Goal: Task Accomplishment & Management: Manage account settings

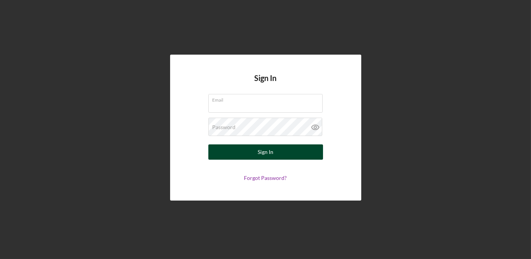
type input "[EMAIL_ADDRESS][DOMAIN_NAME]"
click at [226, 152] on button "Sign In" at bounding box center [265, 152] width 115 height 15
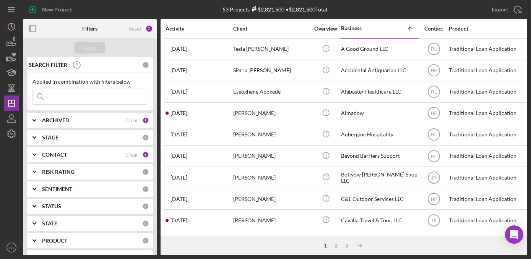
click at [48, 152] on b "CONTACT" at bounding box center [54, 155] width 25 height 6
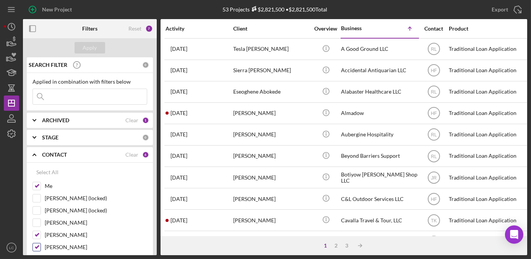
click at [35, 244] on input "[PERSON_NAME]" at bounding box center [37, 248] width 8 height 8
checkbox input "false"
click at [35, 234] on input "[PERSON_NAME]" at bounding box center [37, 235] width 8 height 8
checkbox input "false"
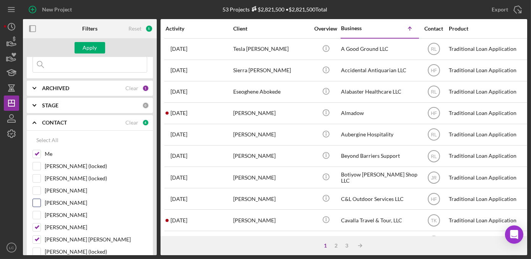
scroll to position [69, 0]
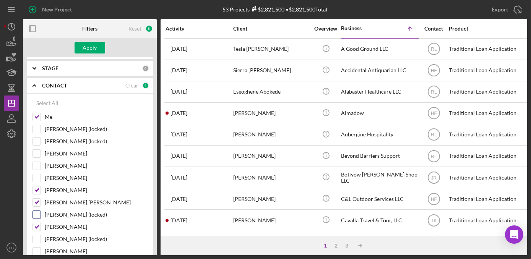
click at [36, 219] on div "[PERSON_NAME] (locked)" at bounding box center [90, 217] width 115 height 12
click at [35, 200] on input "[PERSON_NAME] [PERSON_NAME]" at bounding box center [37, 203] width 8 height 8
checkbox input "false"
click at [37, 189] on input "[PERSON_NAME]" at bounding box center [37, 191] width 8 height 8
checkbox input "false"
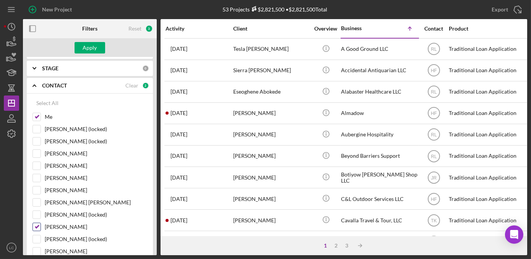
click at [35, 224] on input "[PERSON_NAME]" at bounding box center [37, 227] width 8 height 8
checkbox input "false"
click at [86, 49] on div "Apply" at bounding box center [90, 47] width 14 height 11
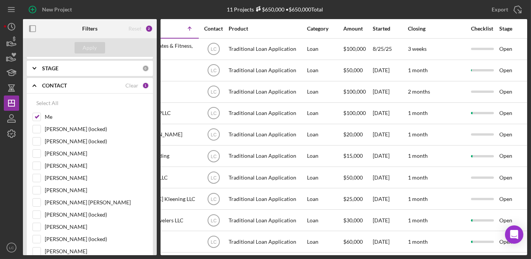
scroll to position [0, 233]
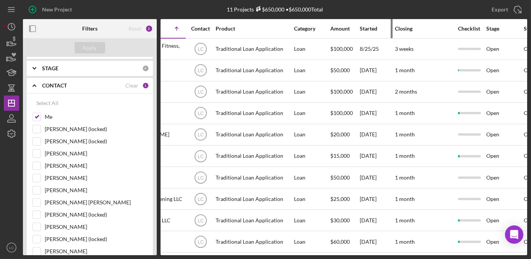
click at [370, 28] on div "Started" at bounding box center [377, 29] width 34 height 6
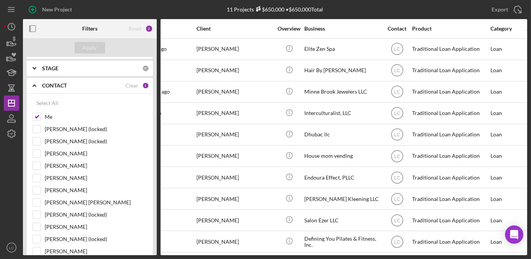
scroll to position [0, 0]
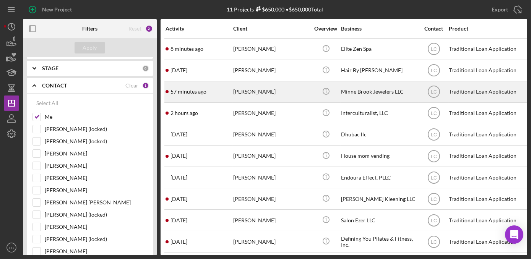
click at [343, 89] on div "Minne Brook Jewelers LLC" at bounding box center [379, 92] width 76 height 20
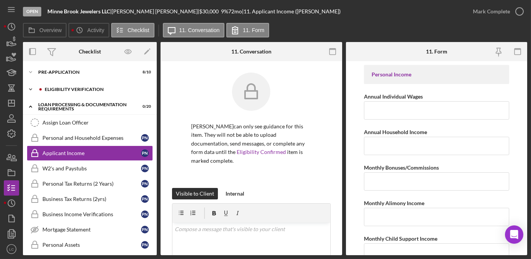
click at [30, 88] on icon "Icon/Expander" at bounding box center [30, 89] width 15 height 15
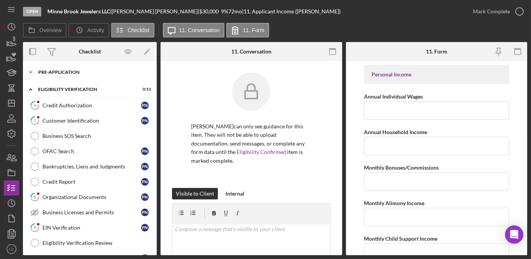
click at [31, 73] on polyline at bounding box center [30, 73] width 2 height 2
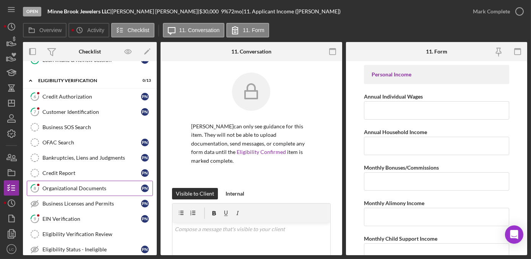
scroll to position [174, 0]
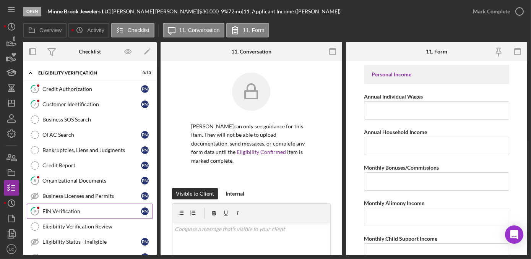
click at [62, 210] on div "EIN Verification" at bounding box center [91, 211] width 99 height 6
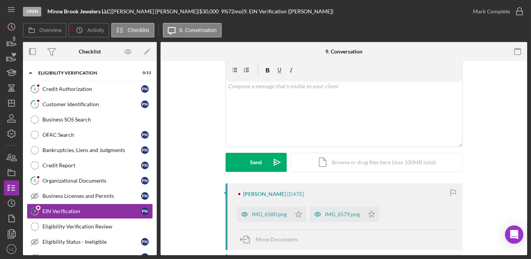
scroll to position [69, 0]
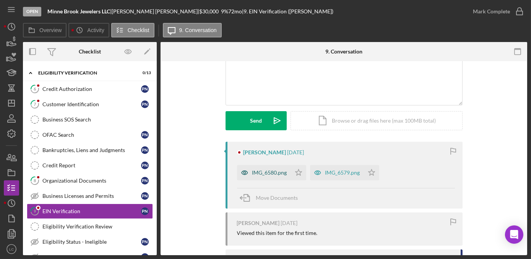
click at [273, 171] on div "IMG_6580.png" at bounding box center [269, 173] width 35 height 6
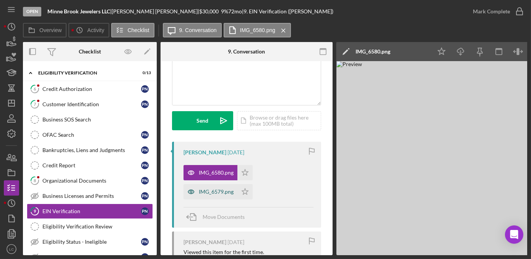
click at [207, 193] on div "IMG_6579.png" at bounding box center [216, 192] width 35 height 6
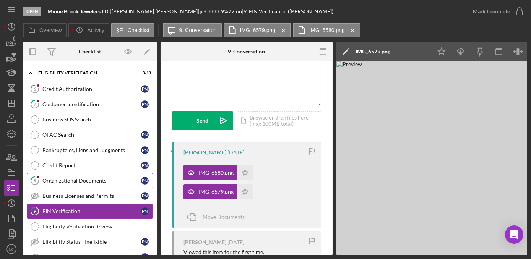
click at [68, 178] on div "Organizational Documents" at bounding box center [91, 181] width 99 height 6
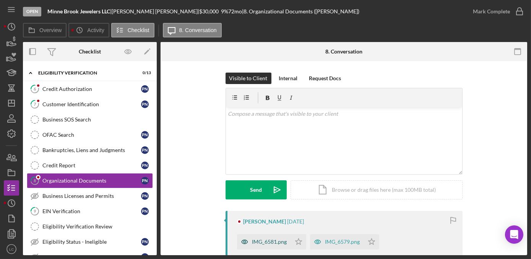
click at [274, 239] on div "IMG_6581.png" at bounding box center [269, 242] width 35 height 6
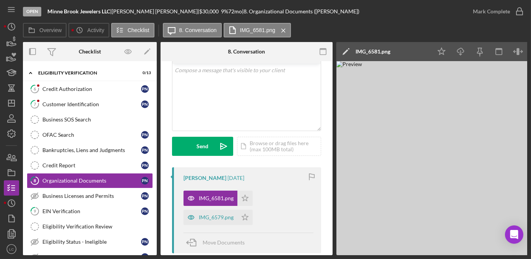
scroll to position [104, 0]
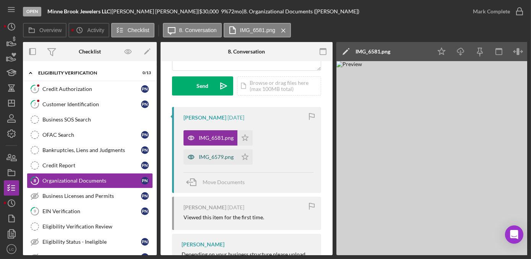
click at [209, 158] on div "IMG_6579.png" at bounding box center [216, 157] width 35 height 6
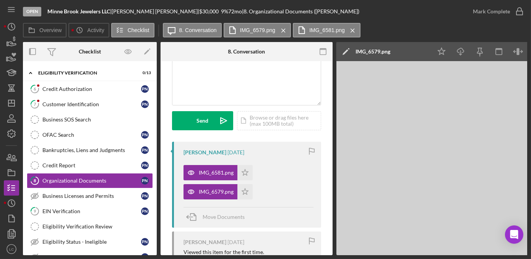
scroll to position [34, 0]
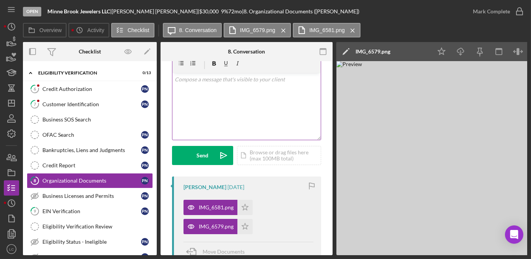
click at [193, 105] on div "v Color teal Color pink Remove color Add row above Add row below Add column bef…" at bounding box center [246, 106] width 148 height 67
click at [293, 78] on p "HI, please upload the articles of incorporation..." at bounding box center [247, 79] width 144 height 8
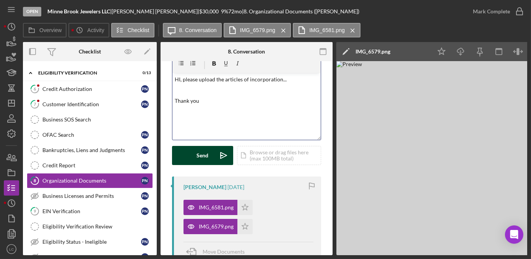
click at [182, 156] on button "Send Icon/icon-invite-send" at bounding box center [202, 155] width 61 height 19
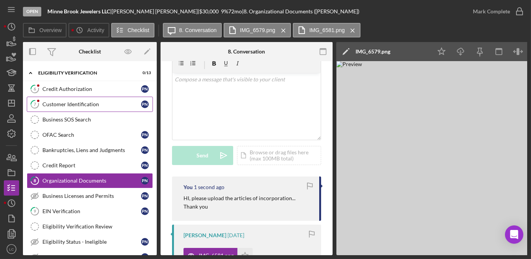
click at [65, 104] on link "7 Customer Identification P N" at bounding box center [90, 104] width 126 height 15
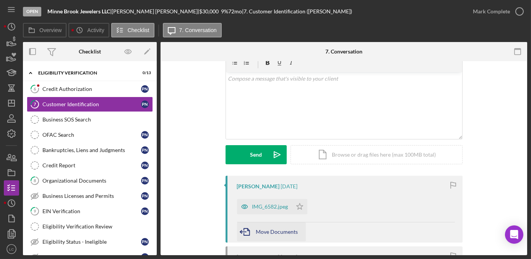
scroll to position [69, 0]
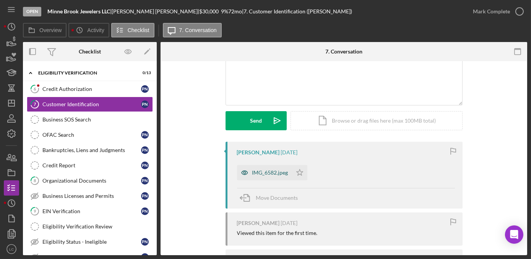
click at [265, 166] on div "IMG_6582.jpeg" at bounding box center [264, 172] width 55 height 15
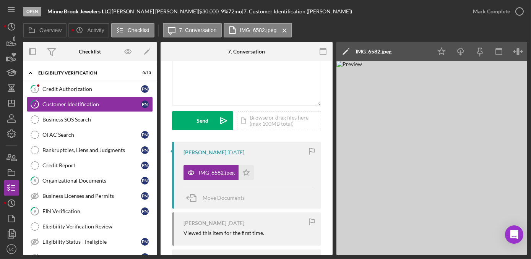
drag, startPoint x: 362, startPoint y: 256, endPoint x: 390, endPoint y: 255, distance: 28.3
click at [390, 255] on div "Open Minne Brook Jewelers LLC | [PERSON_NAME] | $30,000 $30,000 9 % 72 mo | 7. …" at bounding box center [265, 129] width 531 height 259
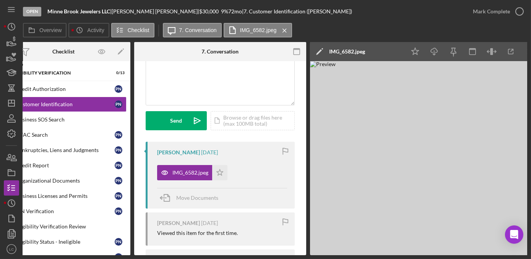
scroll to position [0, 0]
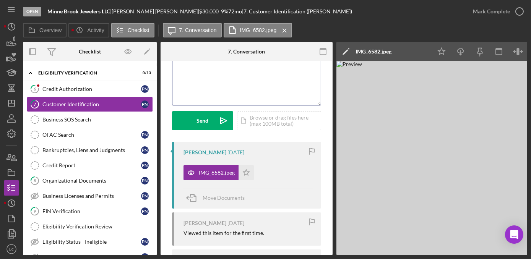
click at [190, 89] on div "v Color teal Color pink Remove color Add row above Add row below Add column bef…" at bounding box center [246, 71] width 148 height 67
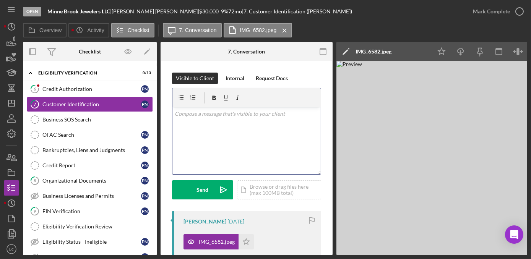
click at [207, 144] on div "v Color teal Color pink Remove color Add row above Add row below Add column bef…" at bounding box center [246, 140] width 148 height 67
click at [183, 115] on p "HI, please upload a back picture of your Identification card." at bounding box center [247, 114] width 144 height 8
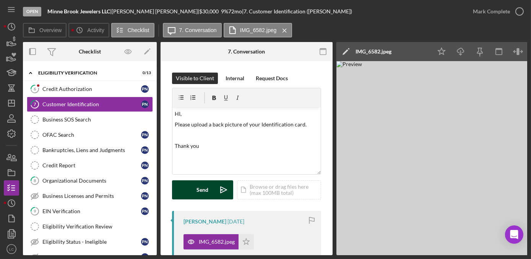
click at [189, 187] on button "Send Icon/icon-invite-send" at bounding box center [202, 189] width 61 height 19
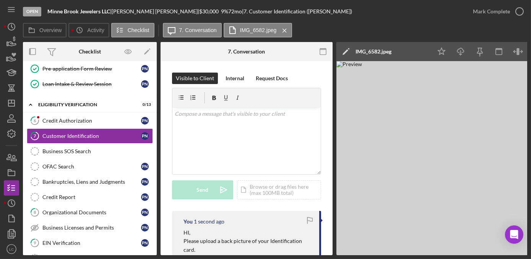
scroll to position [104, 0]
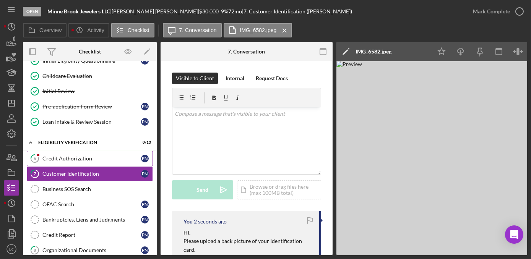
click at [60, 161] on link "6 Credit Authorization P N" at bounding box center [90, 158] width 126 height 15
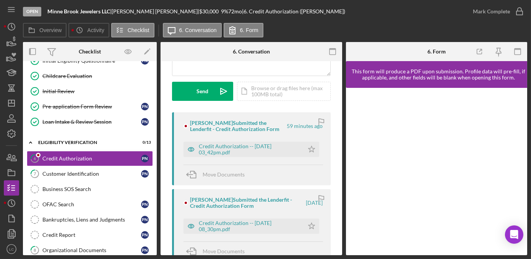
scroll to position [104, 0]
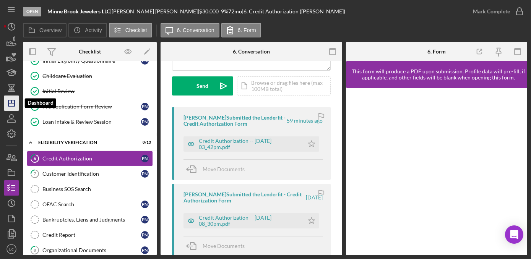
click at [10, 100] on polygon "button" at bounding box center [11, 103] width 6 height 6
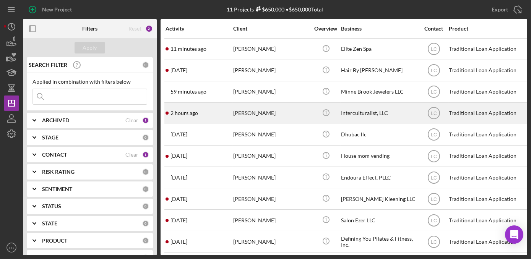
click at [272, 118] on div "[PERSON_NAME]" at bounding box center [271, 113] width 76 height 20
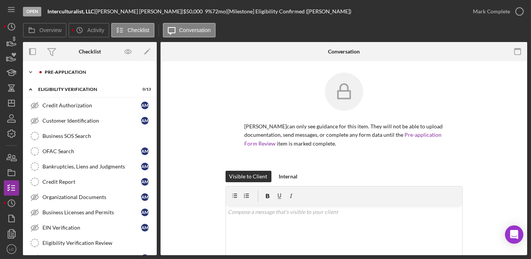
click at [31, 75] on icon "Icon/Expander" at bounding box center [30, 72] width 15 height 15
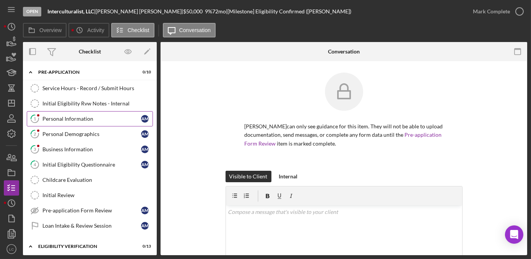
click at [59, 121] on div "Personal Information" at bounding box center [91, 119] width 99 height 6
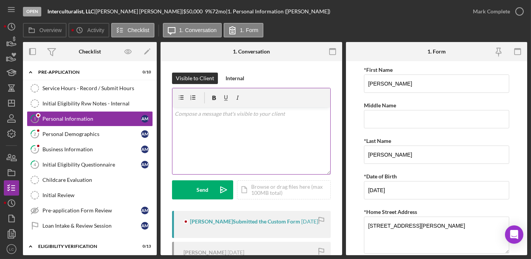
scroll to position [69, 0]
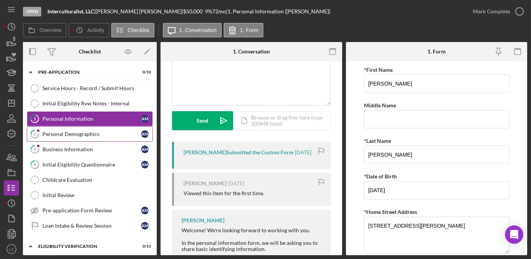
click at [97, 134] on div "Personal Demographics" at bounding box center [91, 134] width 99 height 6
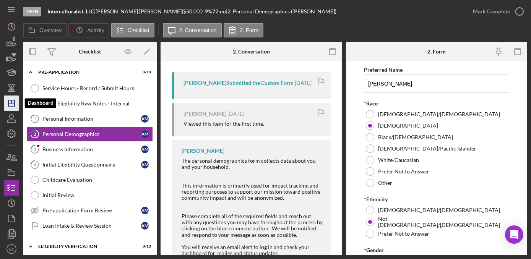
click at [10, 102] on icon "Icon/Dashboard" at bounding box center [11, 103] width 19 height 19
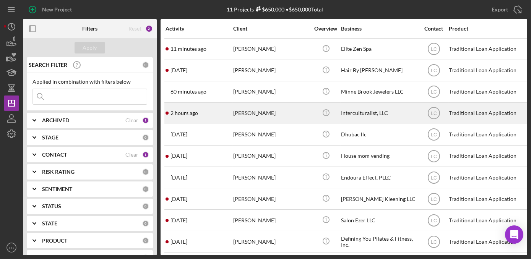
click at [239, 113] on div "[PERSON_NAME]" at bounding box center [271, 113] width 76 height 20
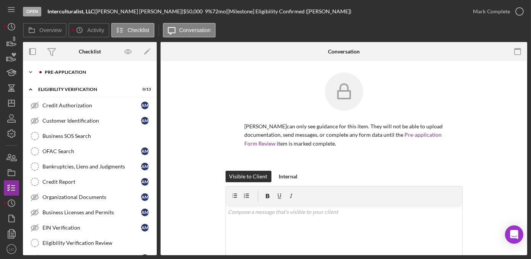
click at [31, 72] on polyline at bounding box center [30, 73] width 2 height 2
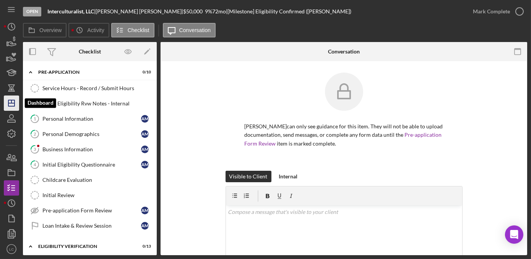
click at [8, 102] on icon "Icon/Dashboard" at bounding box center [11, 103] width 19 height 19
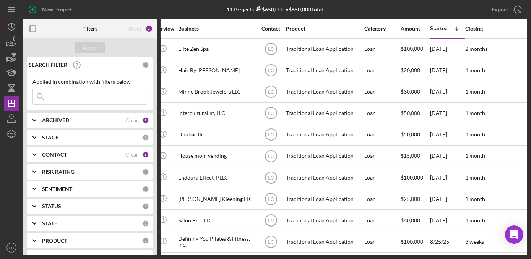
scroll to position [0, 166]
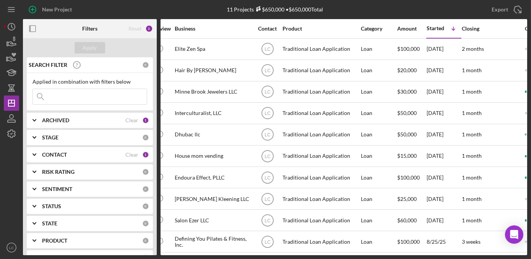
click at [170, 8] on div "New Project" at bounding box center [107, 9] width 168 height 19
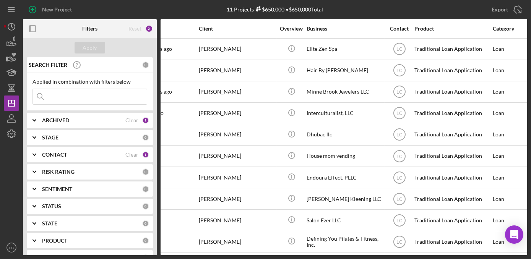
scroll to position [0, 25]
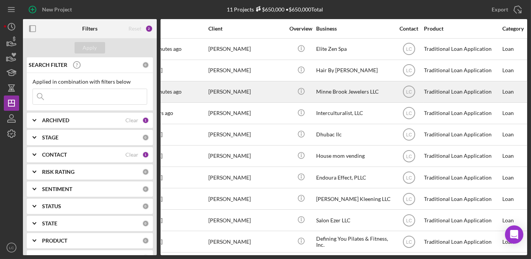
click at [237, 89] on div "[PERSON_NAME]" at bounding box center [246, 92] width 76 height 20
